Goal: Task Accomplishment & Management: Manage account settings

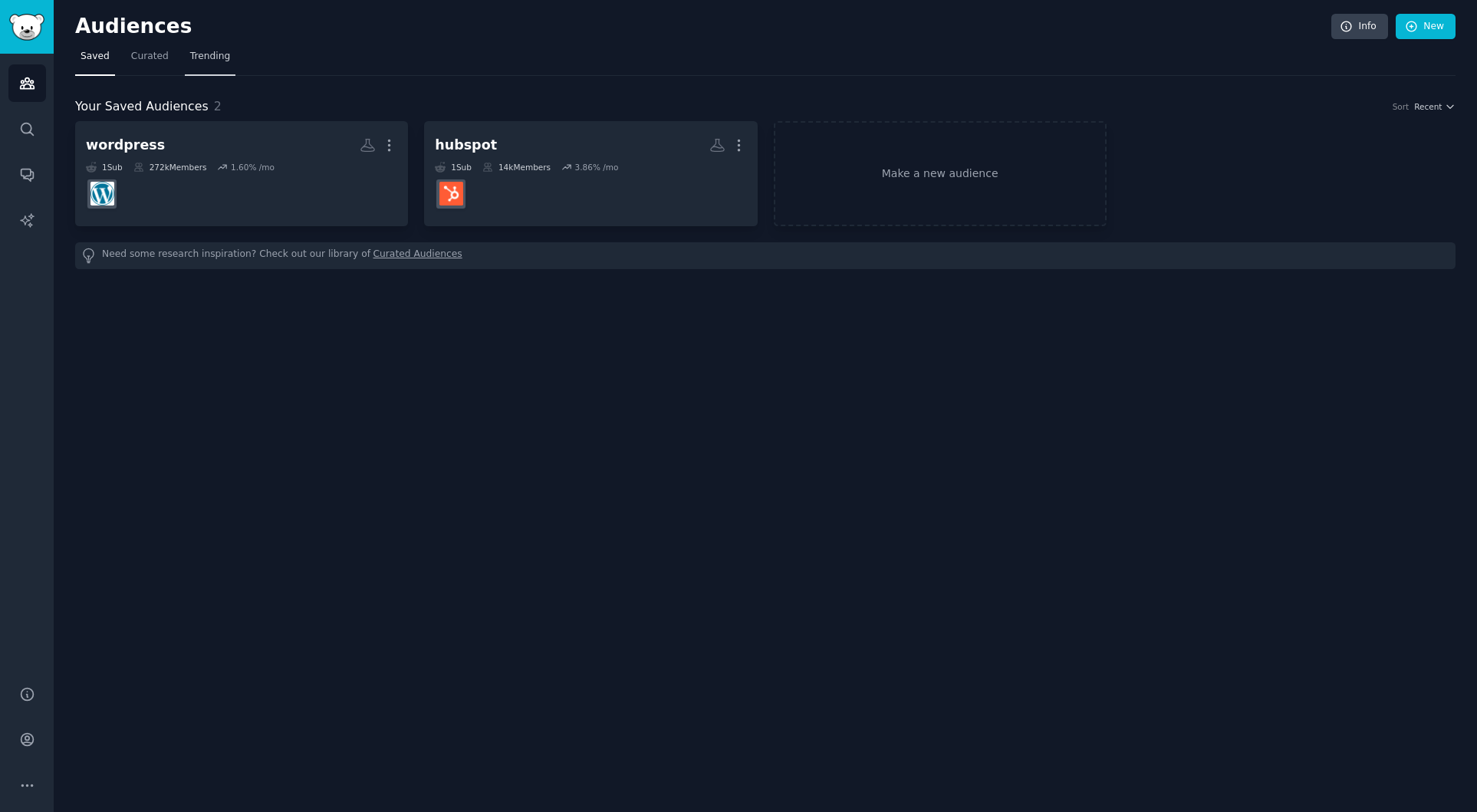
click at [194, 63] on span "Trending" at bounding box center [211, 57] width 40 height 14
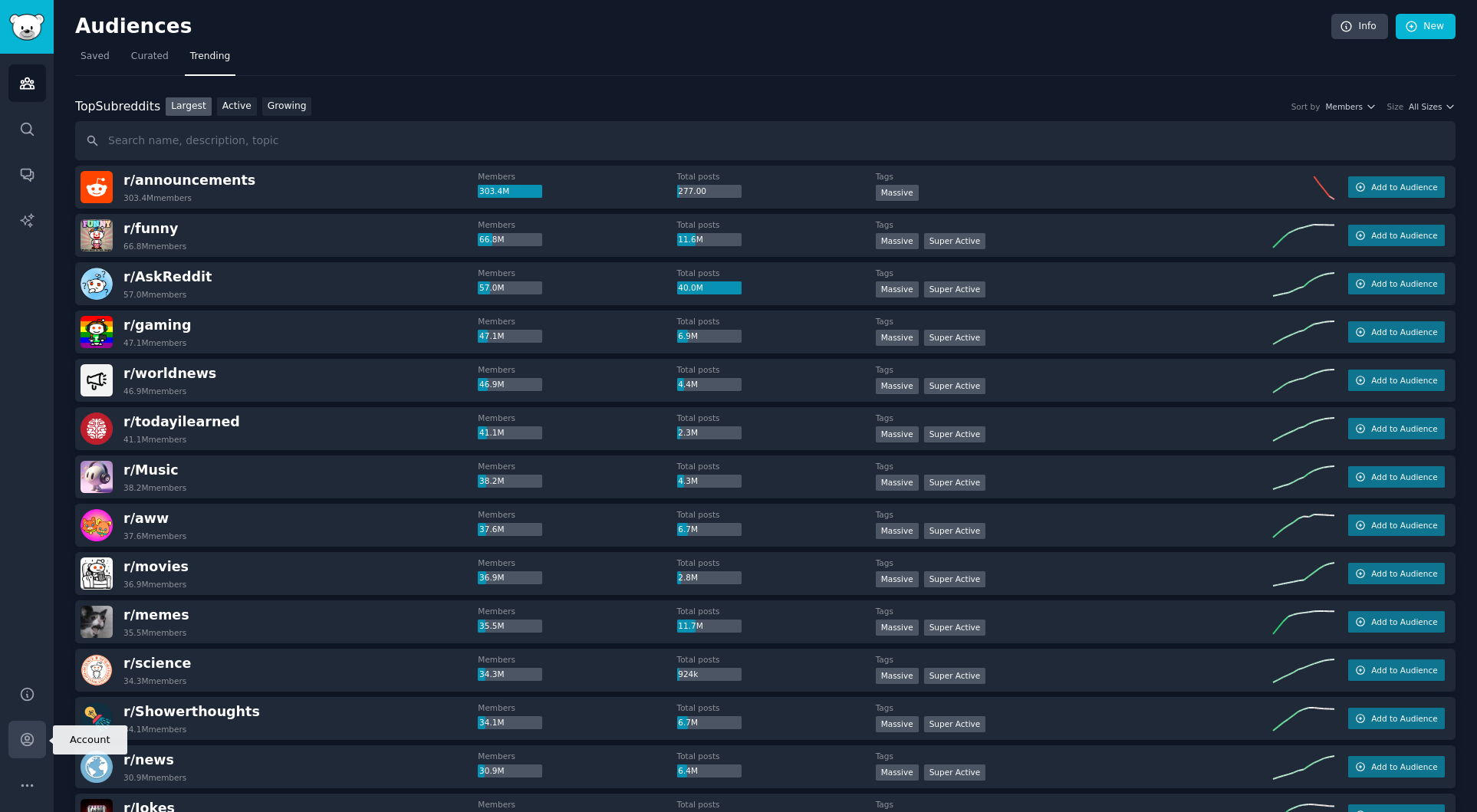
click at [30, 740] on icon "Sidebar" at bounding box center [27, 739] width 16 height 16
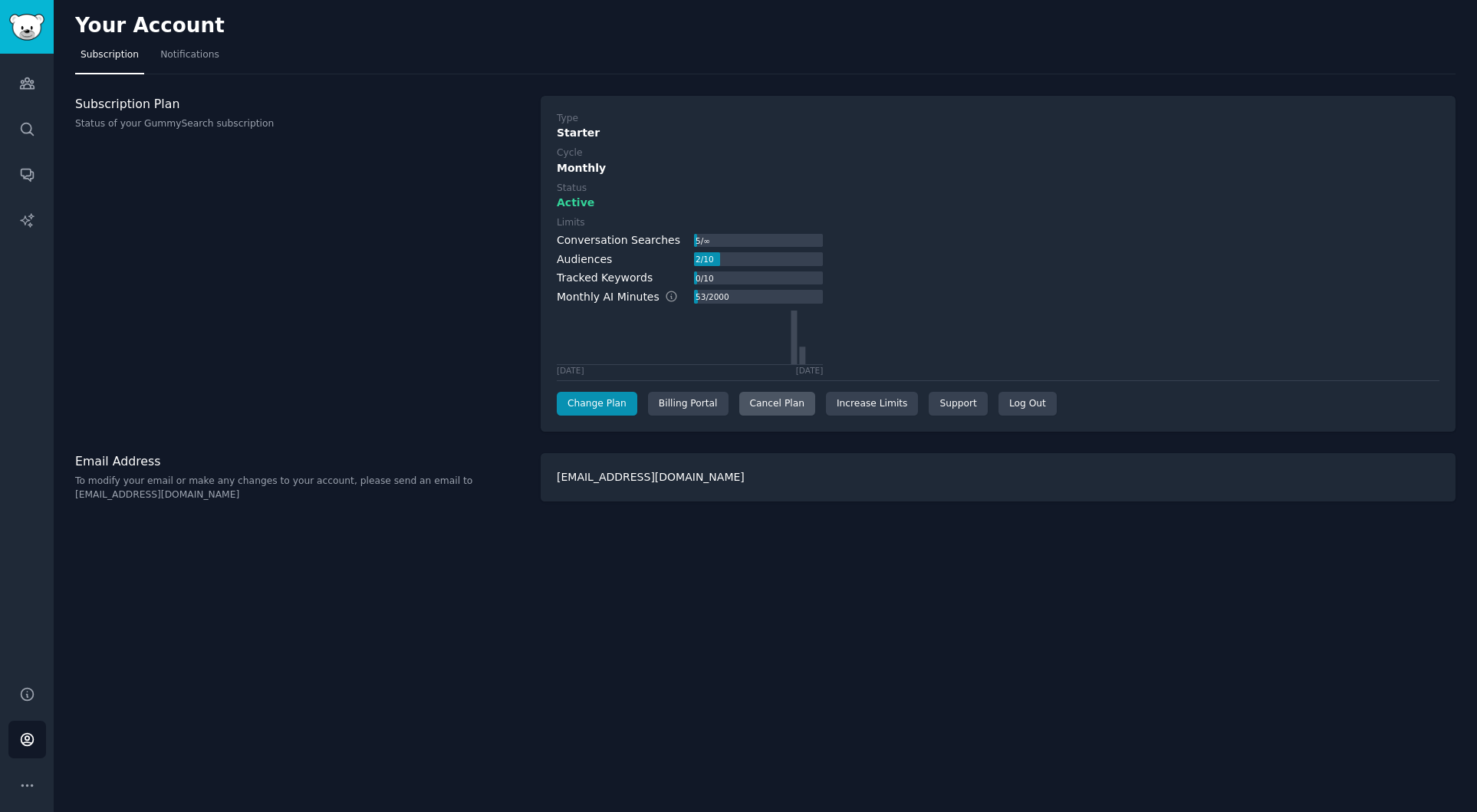
click at [758, 407] on div "Cancel Plan" at bounding box center [777, 404] width 76 height 25
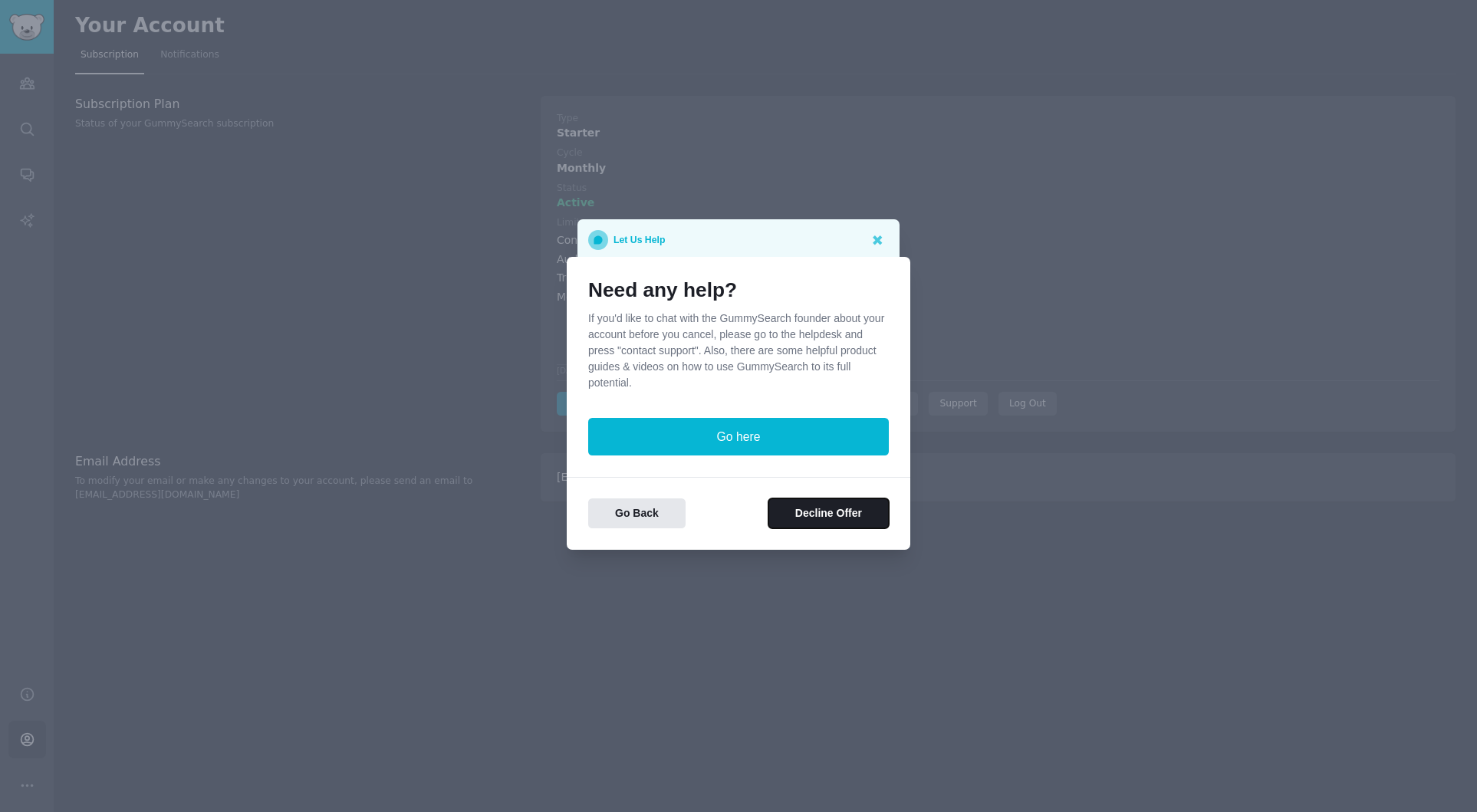
click at [815, 522] on button "Decline Offer" at bounding box center [828, 514] width 120 height 30
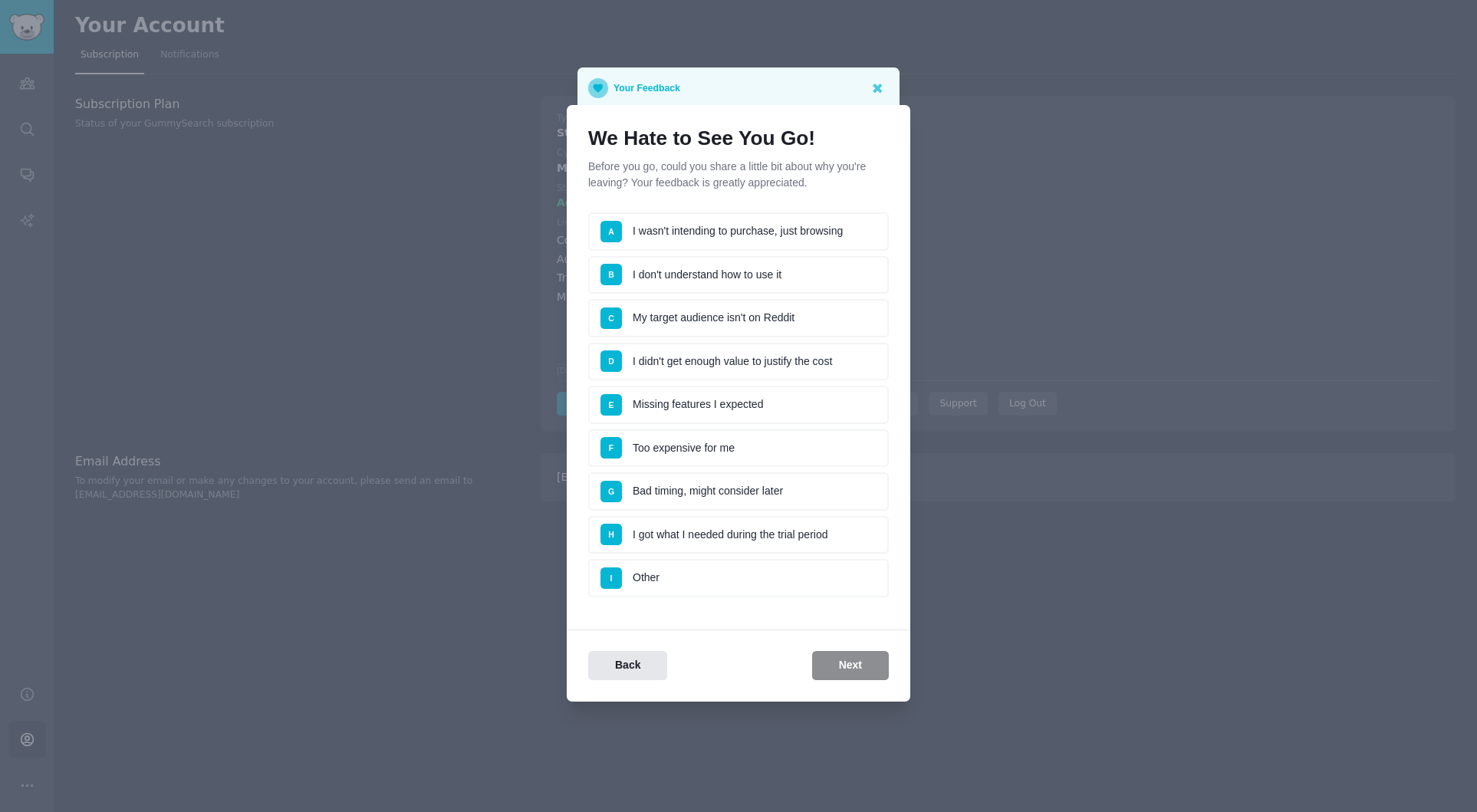
click at [785, 586] on li "I Other" at bounding box center [738, 578] width 301 height 38
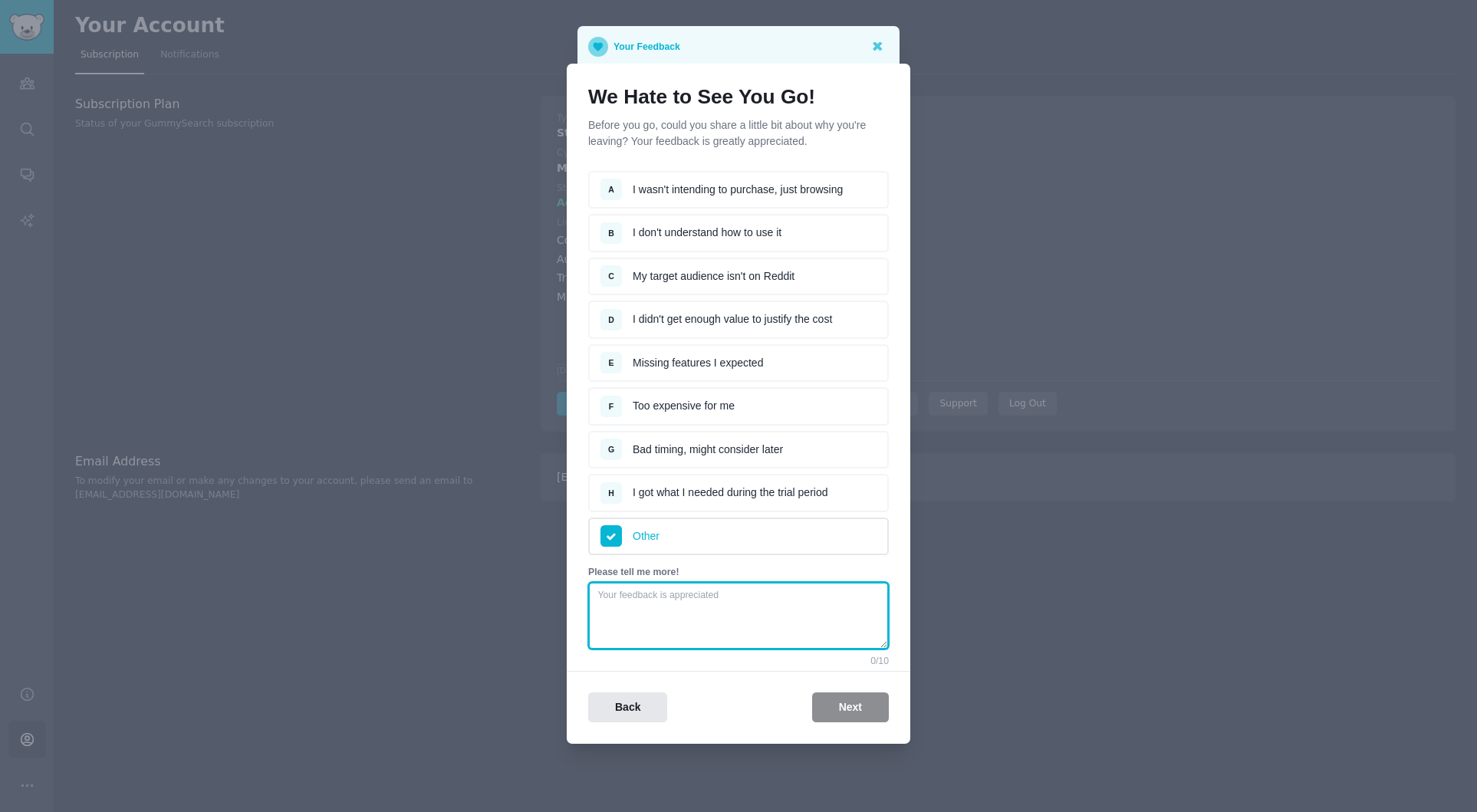
click at [776, 603] on textarea at bounding box center [738, 616] width 301 height 67
type textarea "o"
click at [719, 186] on li "A I wasn't intending to purchase, just browsing" at bounding box center [738, 190] width 301 height 38
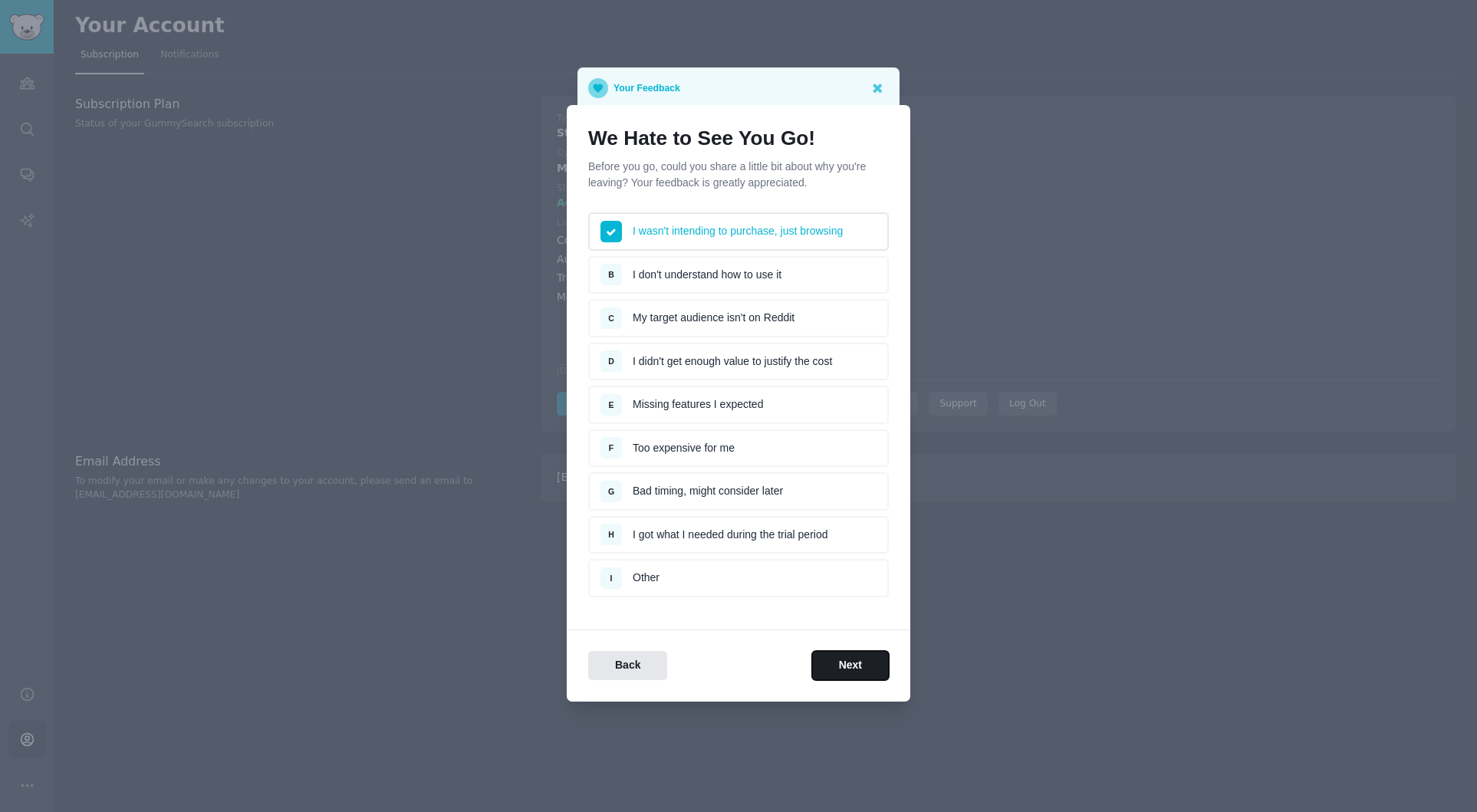
click at [877, 666] on button "Next" at bounding box center [850, 666] width 77 height 30
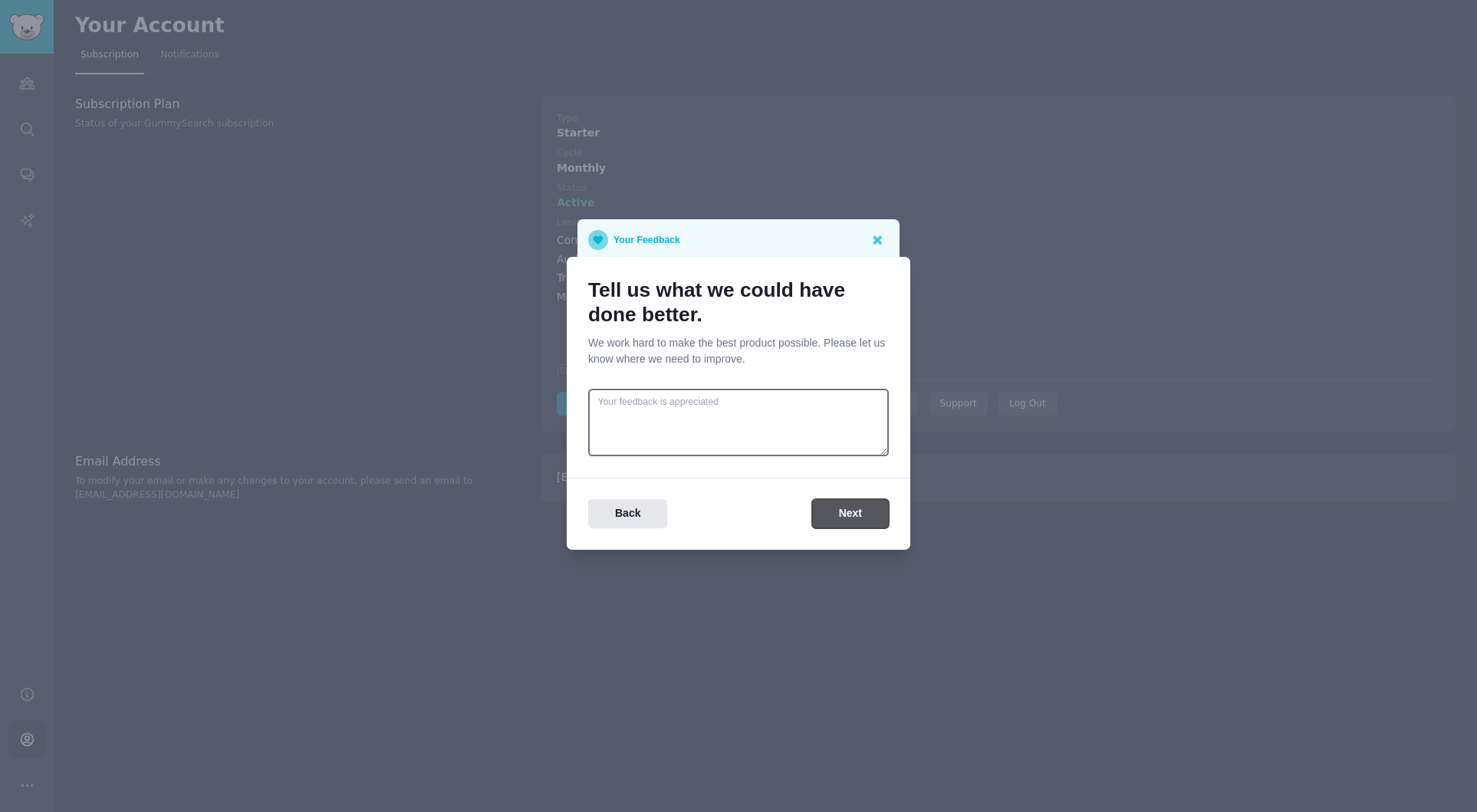
click at [831, 515] on button "Next" at bounding box center [850, 514] width 77 height 30
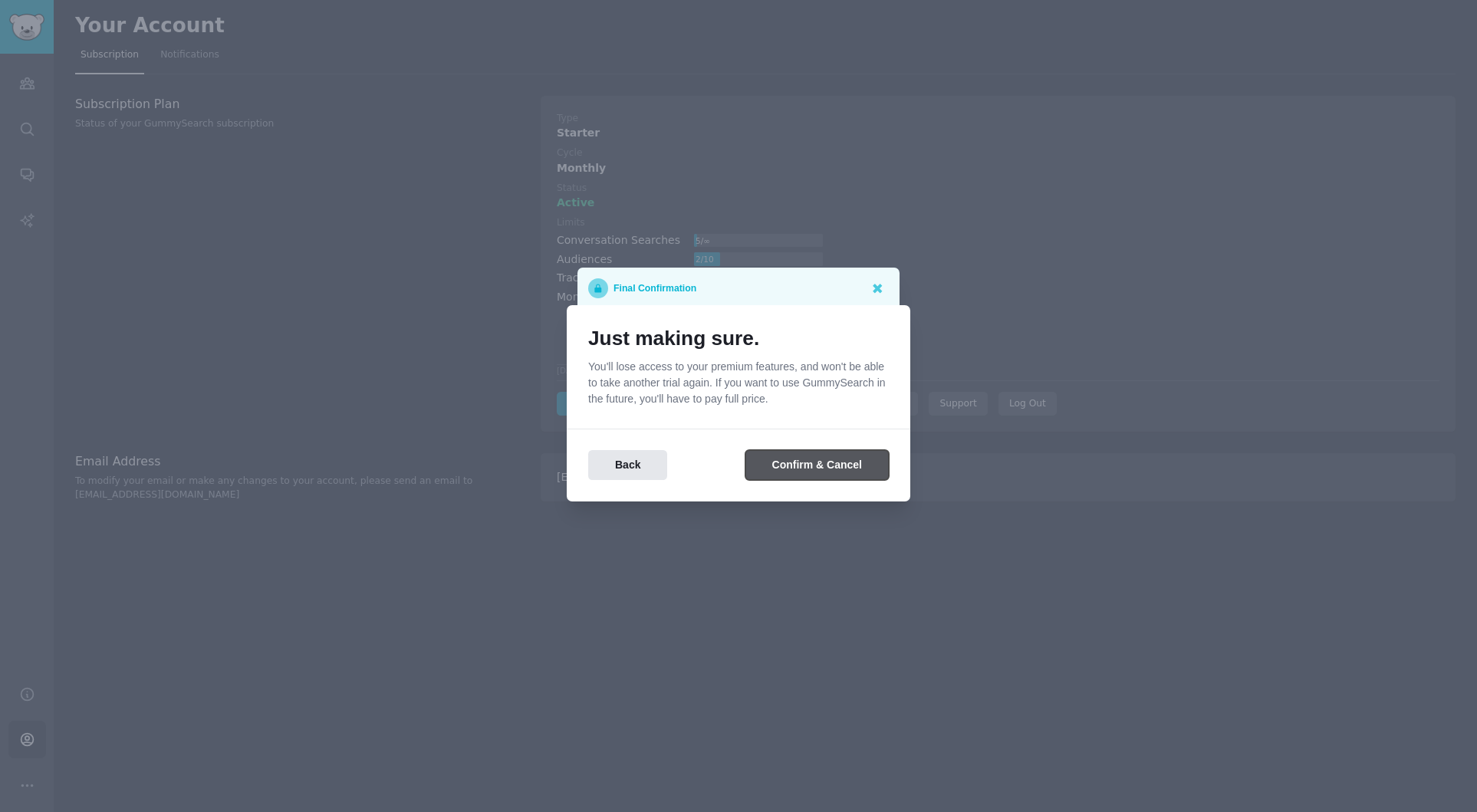
click at [829, 464] on button "Confirm & Cancel" at bounding box center [817, 466] width 143 height 30
